Goal: Information Seeking & Learning: Learn about a topic

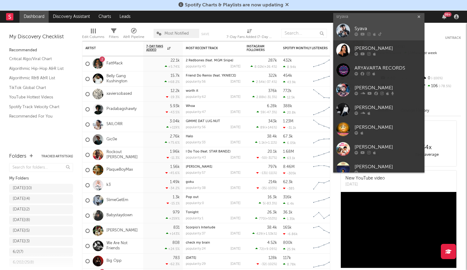
type input "sryava"
click at [382, 26] on div "Syava" at bounding box center [387, 28] width 67 height 7
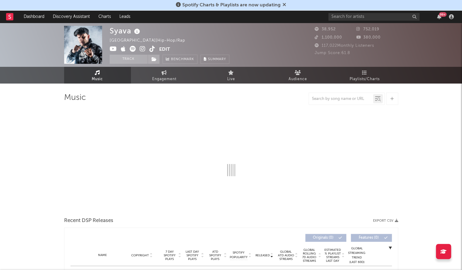
select select "6m"
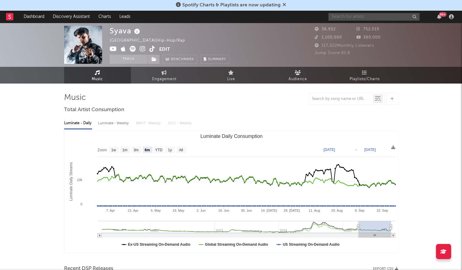
click at [353, 15] on input "text" at bounding box center [373, 17] width 91 height 8
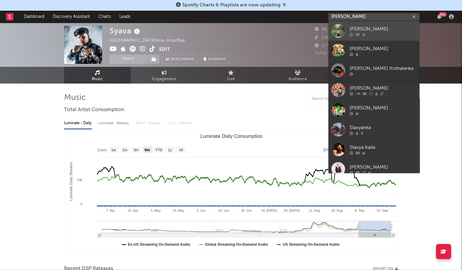
type input "[PERSON_NAME]"
click at [343, 27] on div at bounding box center [338, 31] width 14 height 14
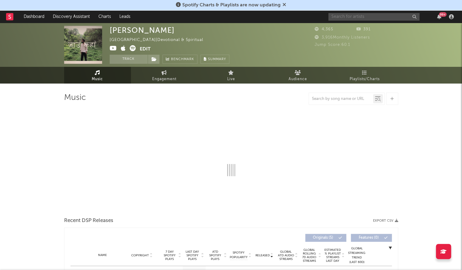
click at [351, 18] on input "text" at bounding box center [373, 17] width 91 height 8
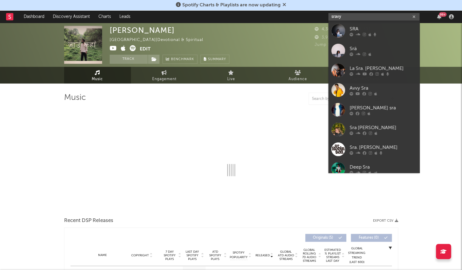
type input "[PERSON_NAME]"
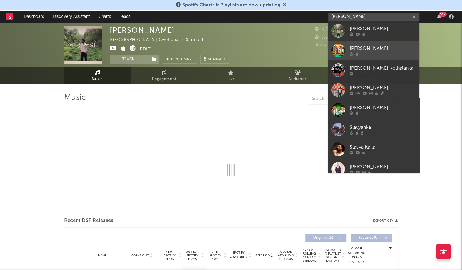
select select "1w"
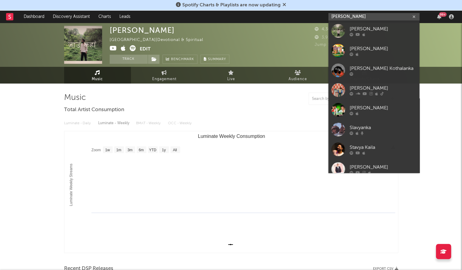
drag, startPoint x: 356, startPoint y: 19, endPoint x: 263, endPoint y: 10, distance: 93.3
type input "unflirt"
